Goal: Task Accomplishment & Management: Use online tool/utility

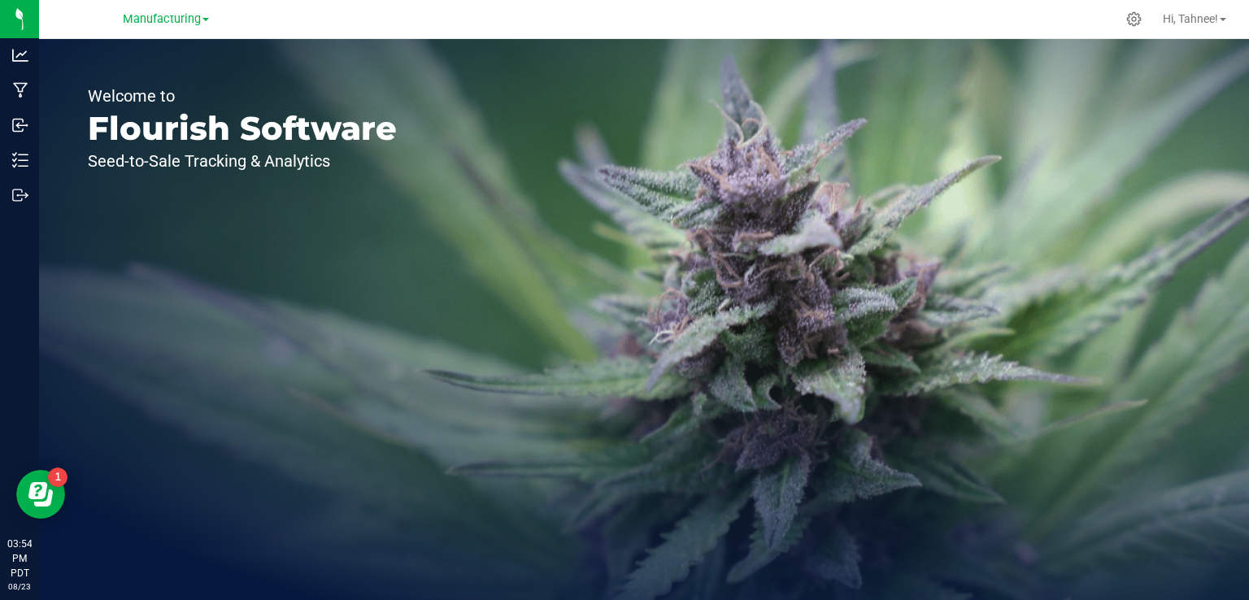
click at [172, 23] on span "Manufacturing" at bounding box center [162, 19] width 78 height 14
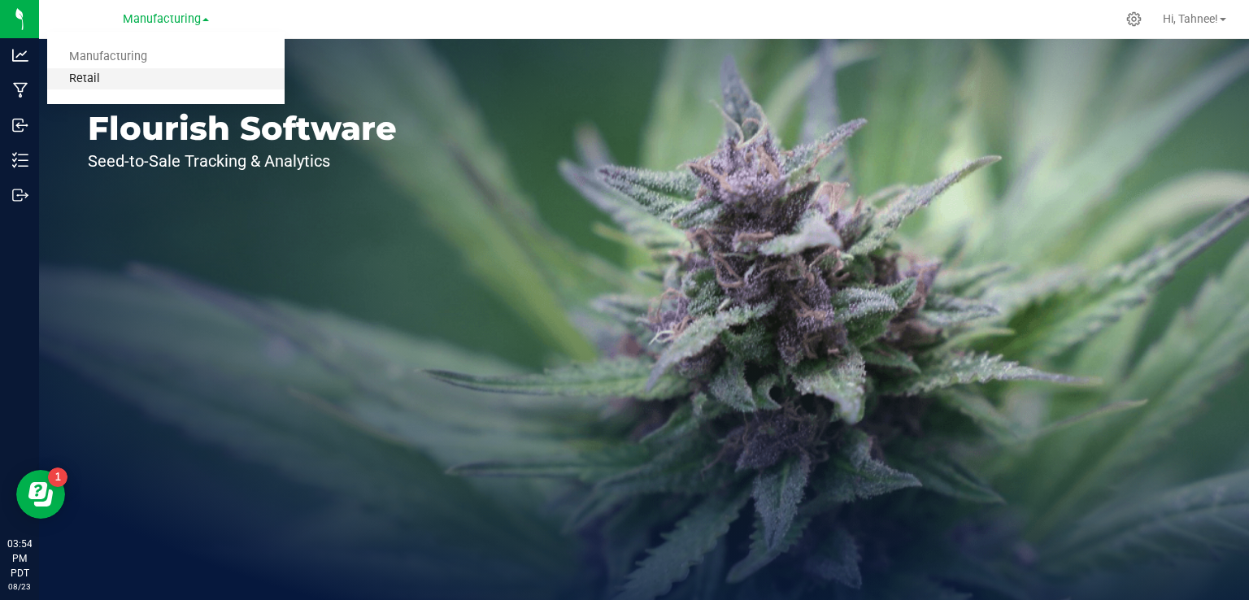
click at [97, 85] on link "Retail" at bounding box center [166, 79] width 238 height 22
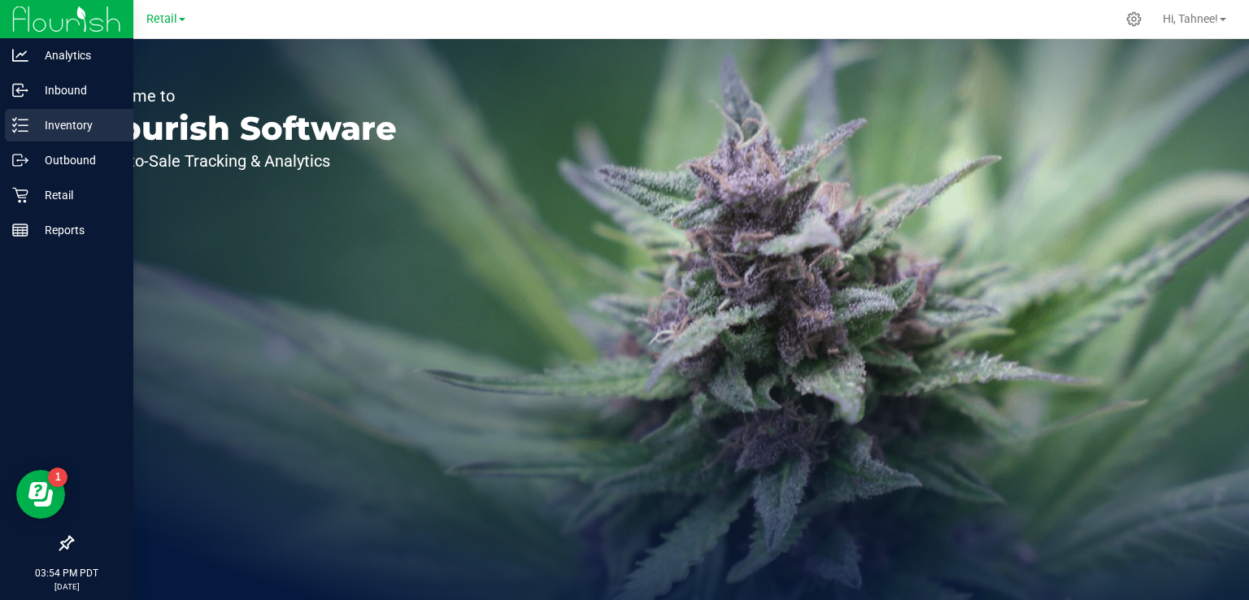
click at [24, 131] on line at bounding box center [23, 131] width 9 height 0
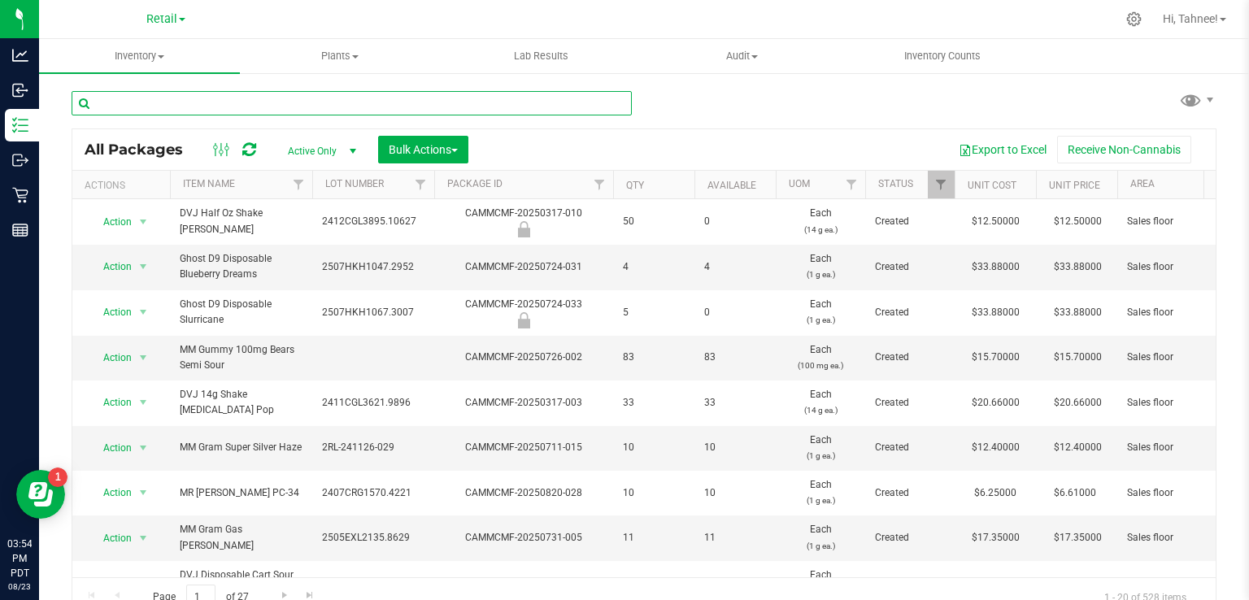
click at [236, 97] on input "text" at bounding box center [352, 103] width 560 height 24
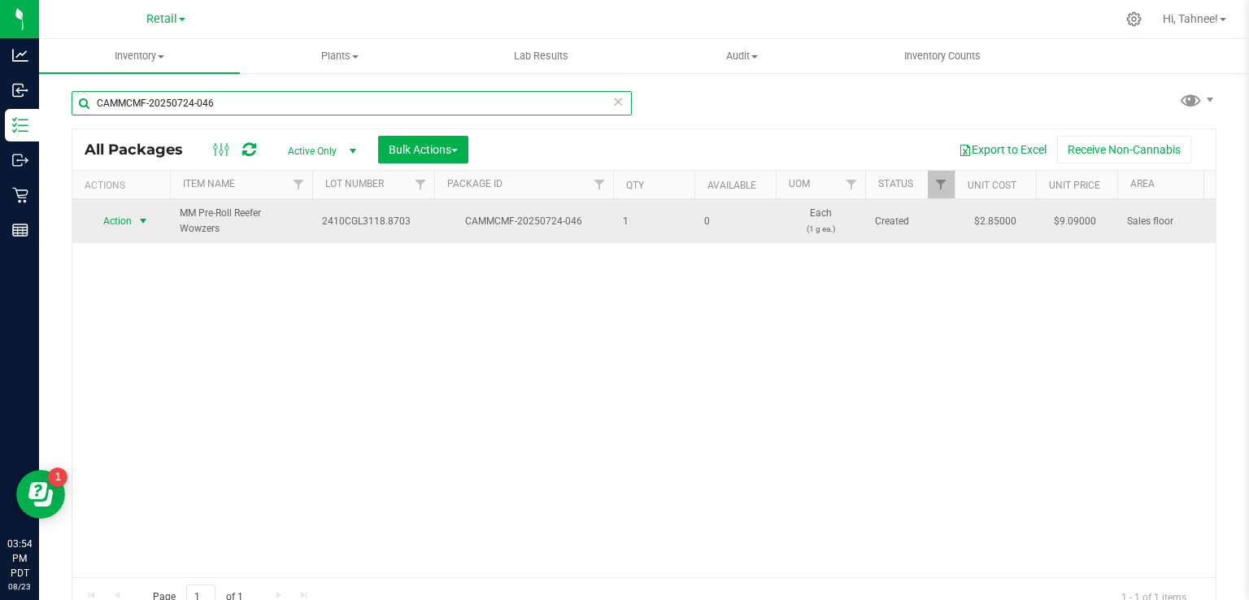
type input "CAMMCMF-20250724-046"
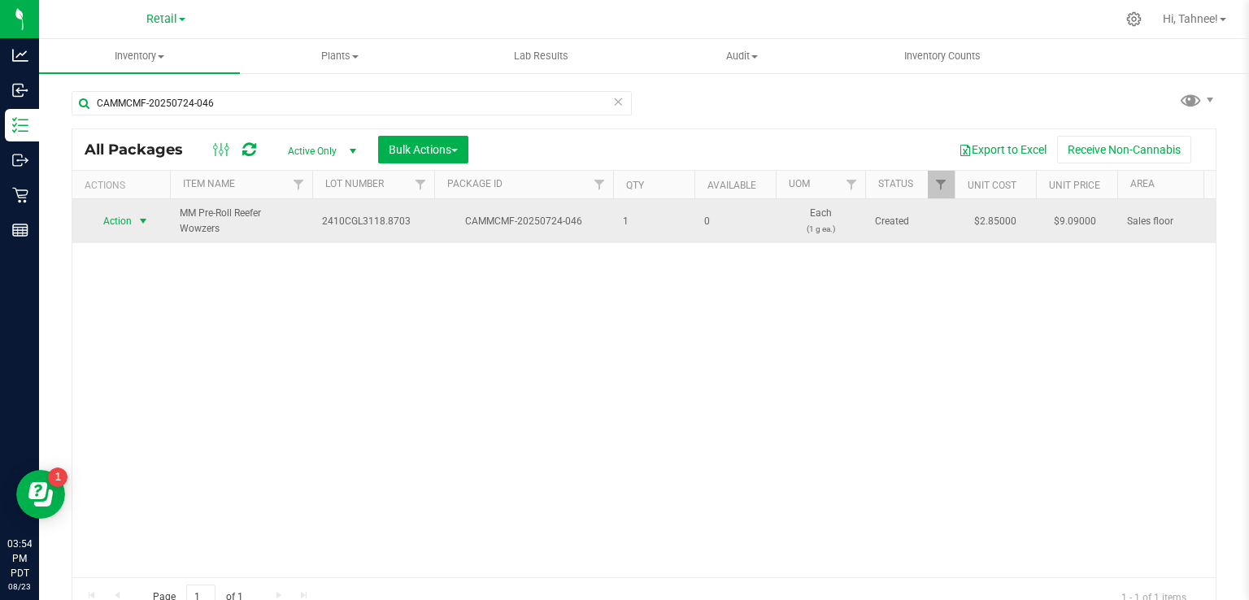
click at [137, 221] on span "select" at bounding box center [143, 221] width 13 height 13
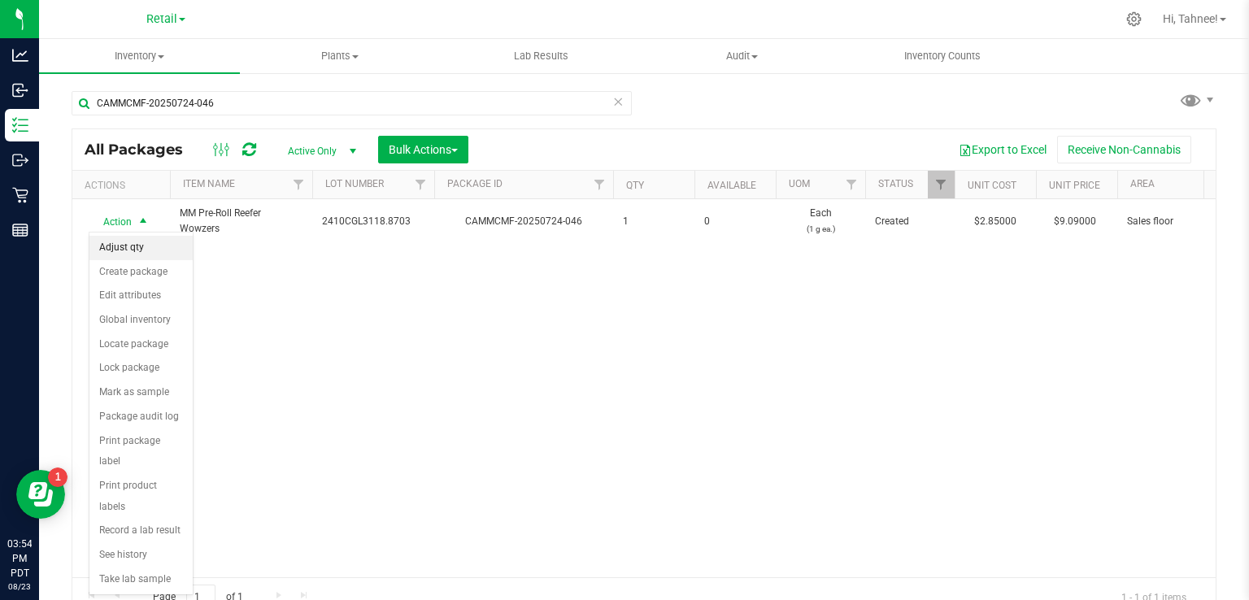
click at [131, 251] on li "Adjust qty" at bounding box center [140, 248] width 103 height 24
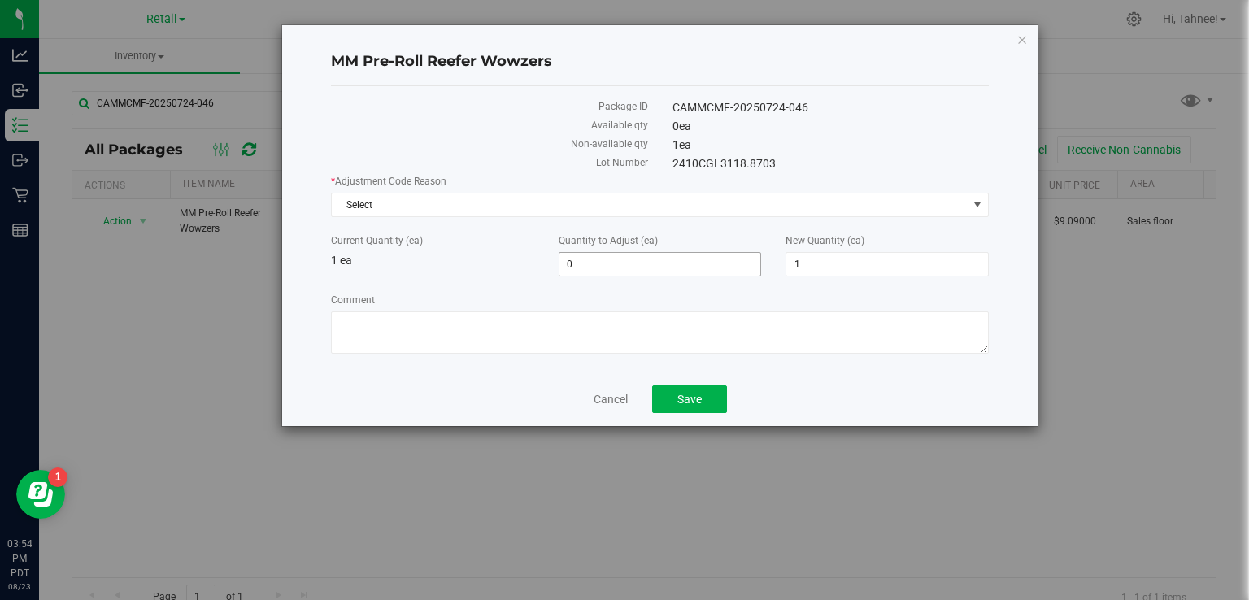
click at [647, 261] on input "0" at bounding box center [661, 264] width 202 height 23
type input "01"
click at [583, 198] on span "Select" at bounding box center [650, 205] width 636 height 23
type input "1"
type input "2"
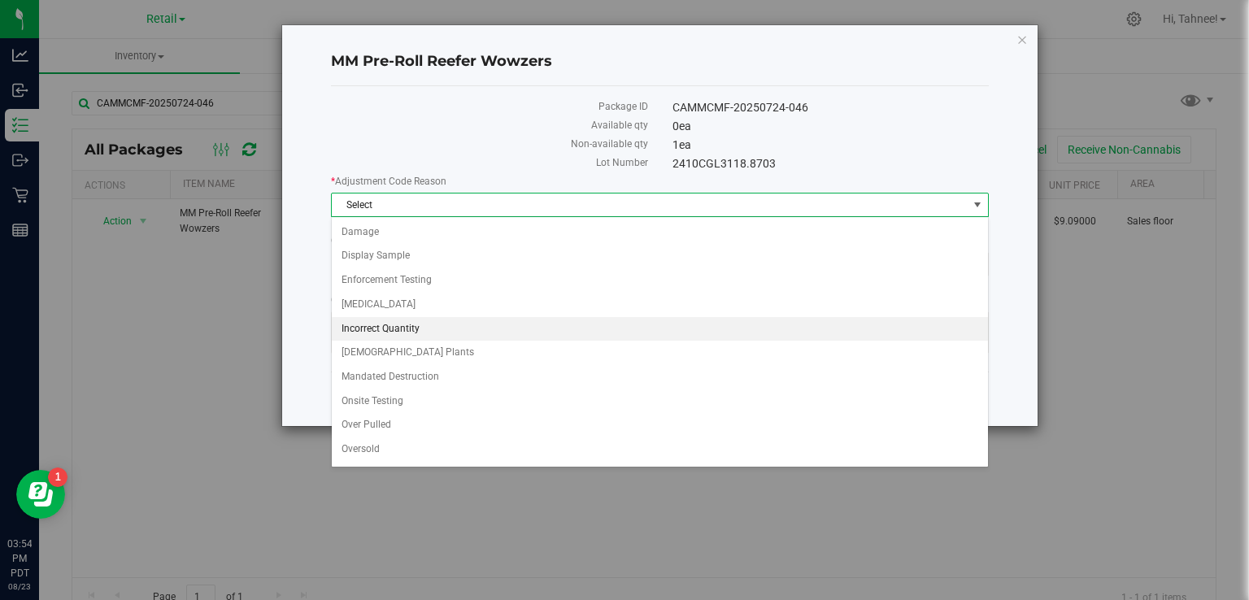
click at [420, 333] on li "Incorrect Quantity" at bounding box center [660, 329] width 656 height 24
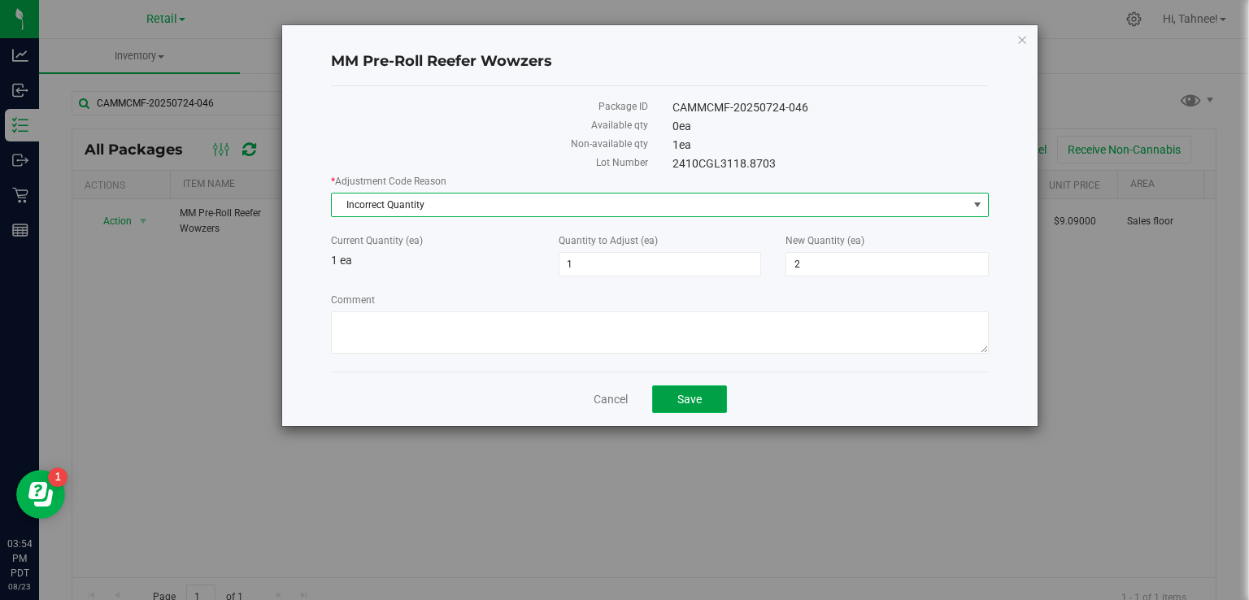
click at [721, 386] on button "Save" at bounding box center [689, 400] width 75 height 28
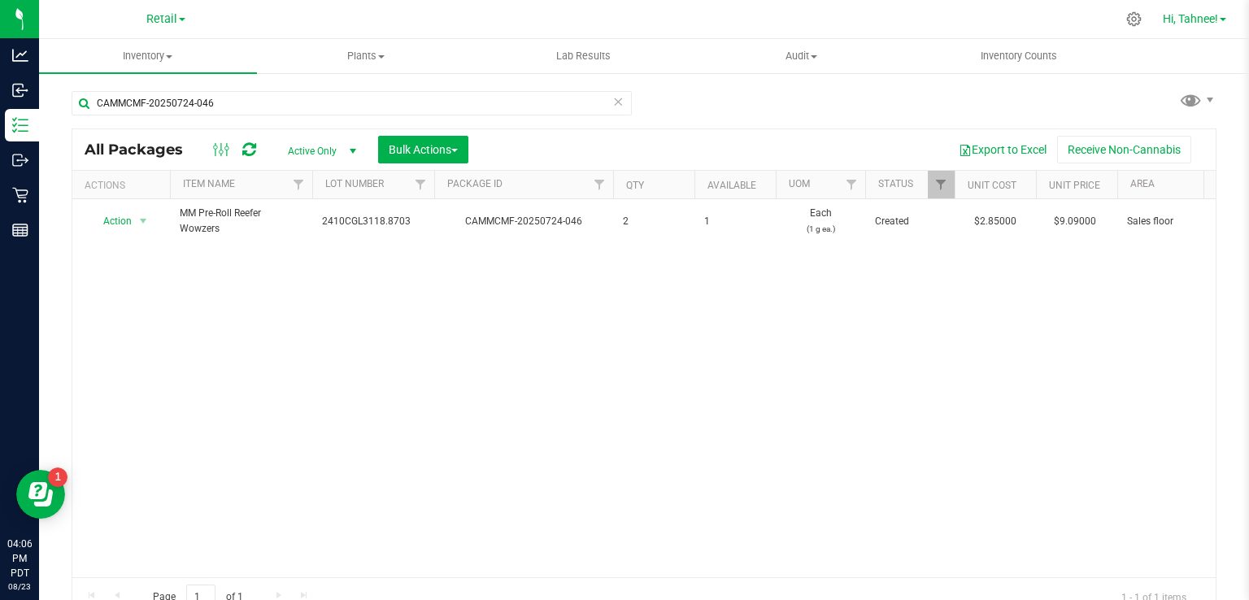
click at [1189, 23] on span "Hi, Tahnee!" at bounding box center [1190, 18] width 55 height 13
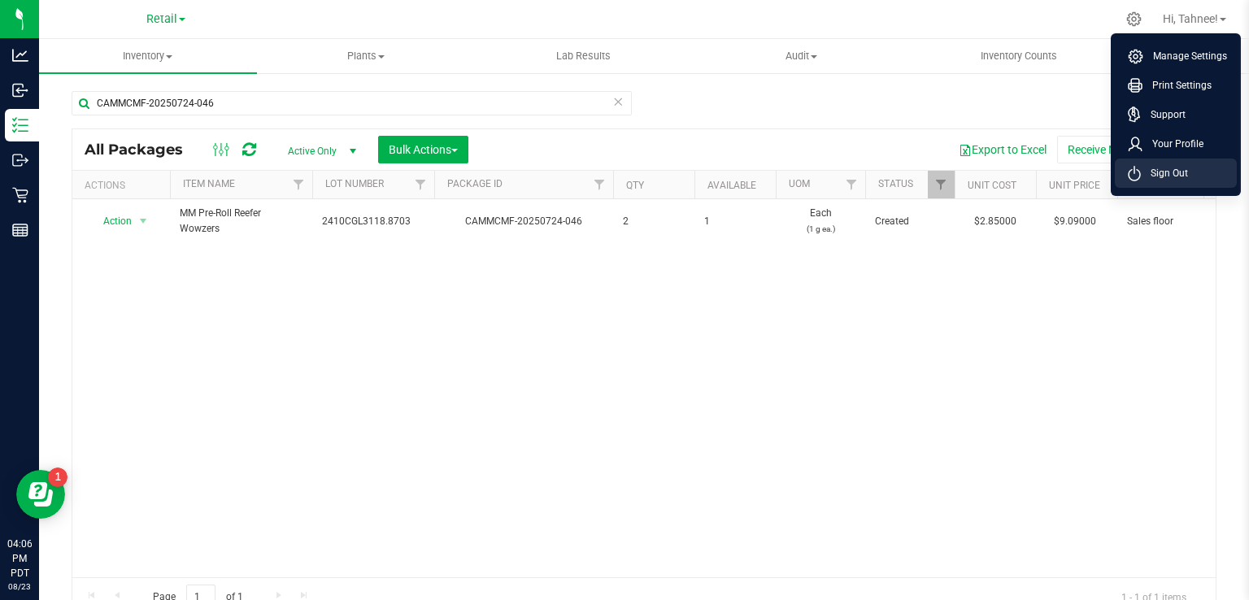
click at [1184, 172] on span "Sign Out" at bounding box center [1164, 173] width 47 height 16
